Goal: Navigation & Orientation: Find specific page/section

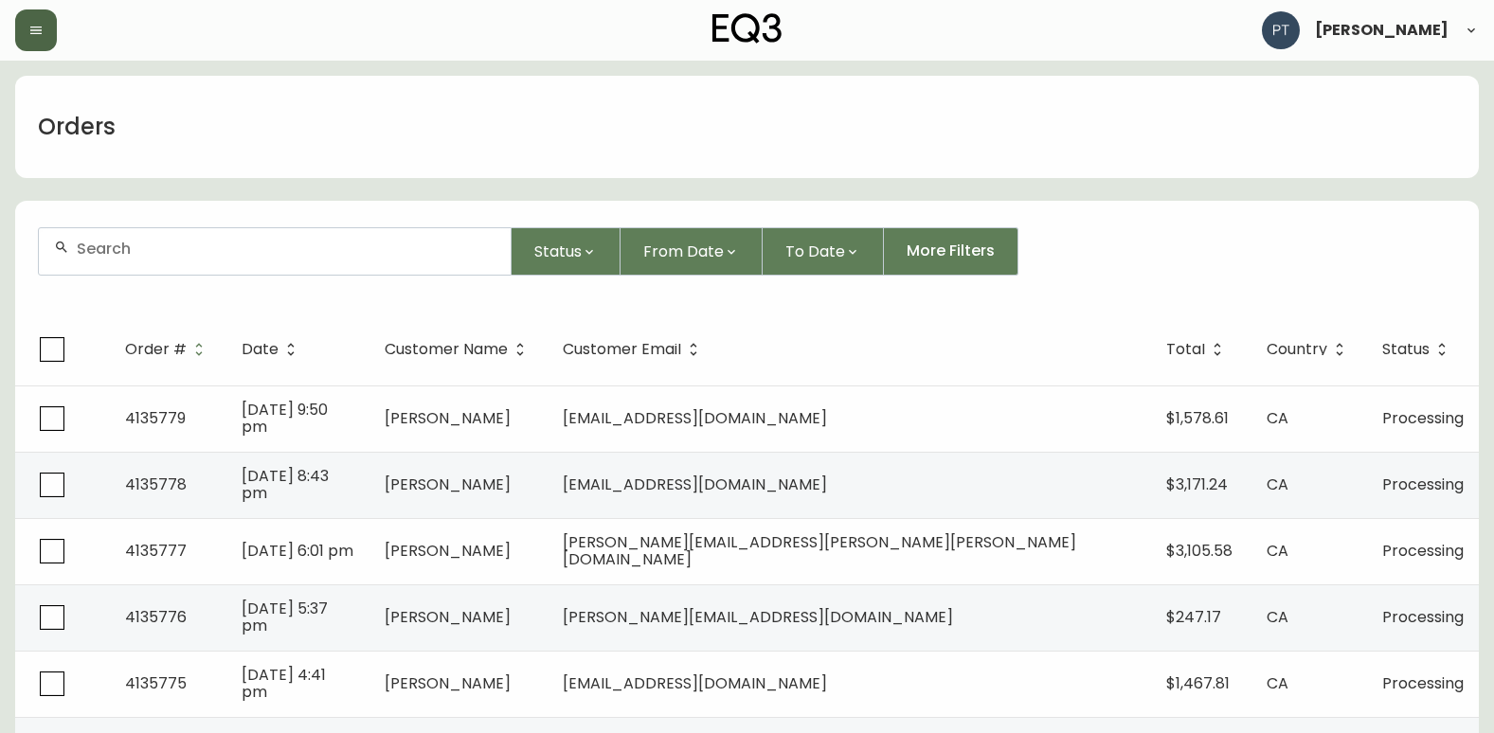
click at [35, 16] on button "button" at bounding box center [36, 30] width 42 height 42
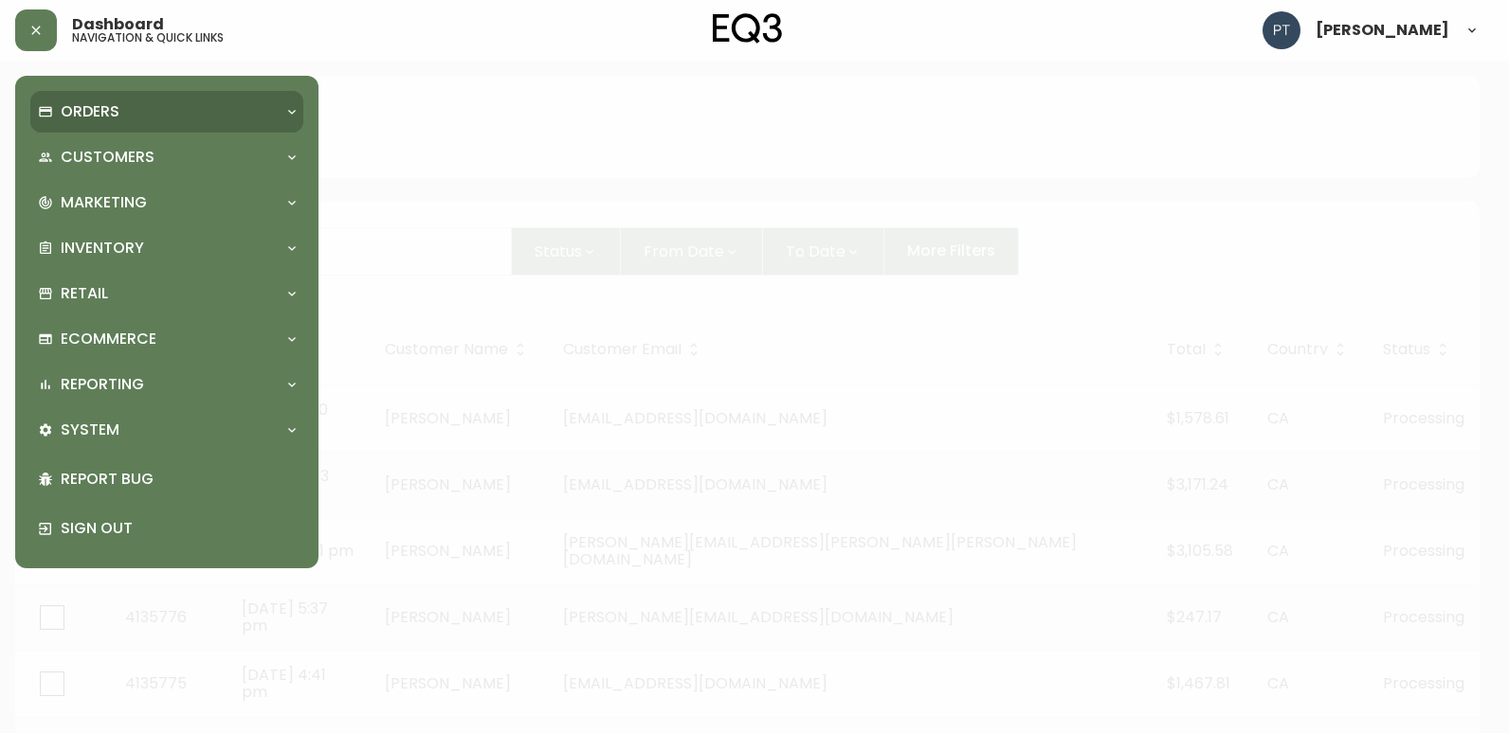
click at [104, 119] on p "Orders" at bounding box center [90, 111] width 59 height 21
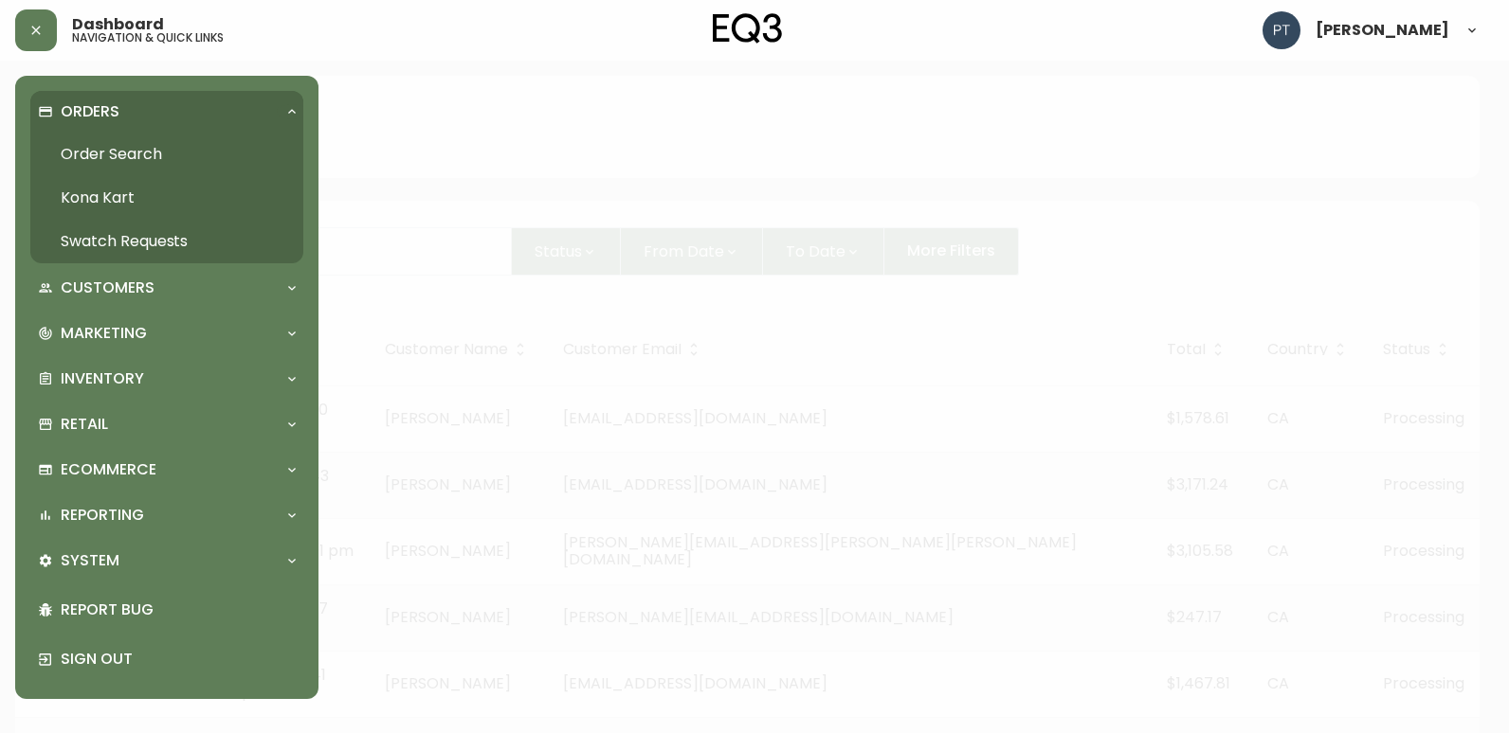
click at [140, 234] on link "Swatch Requests" at bounding box center [166, 242] width 273 height 44
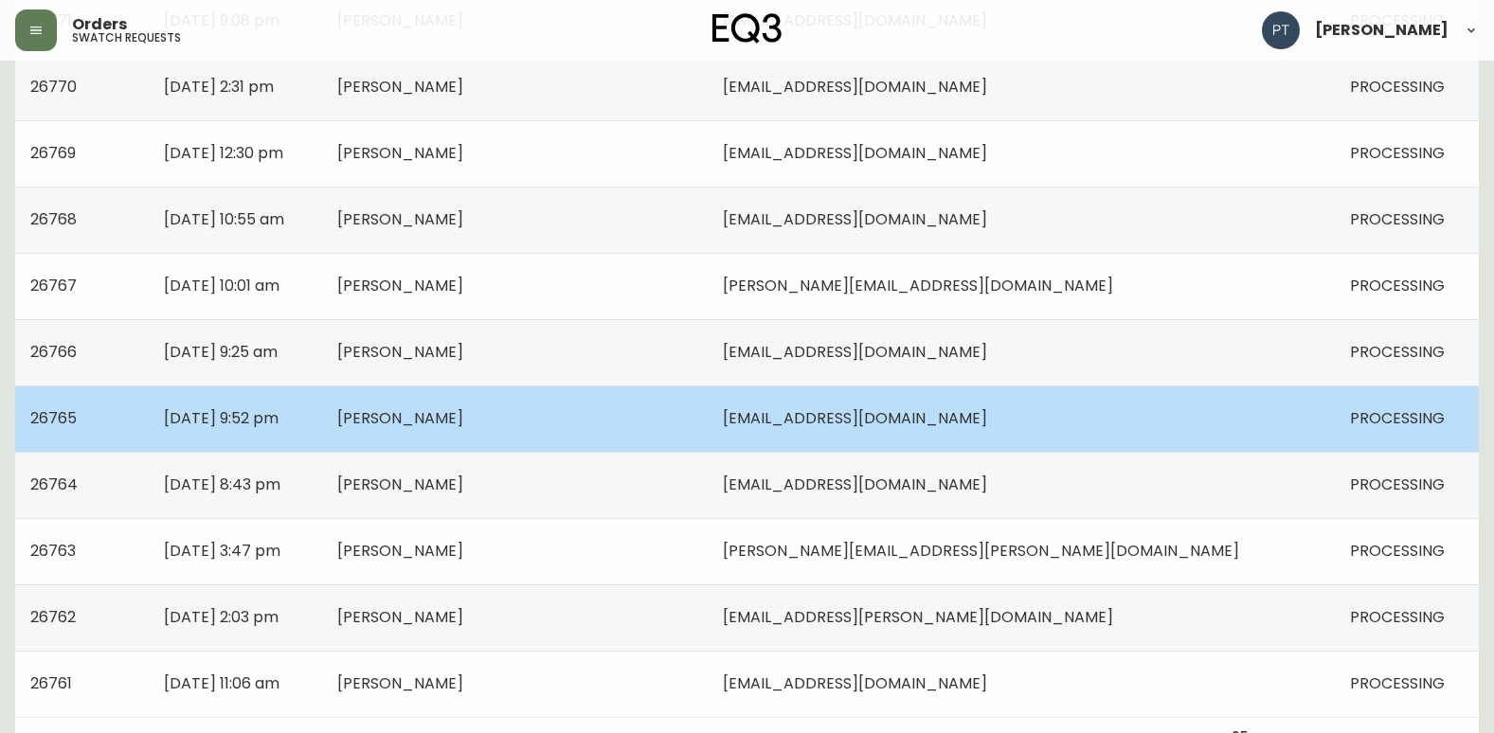
scroll to position [1353, 0]
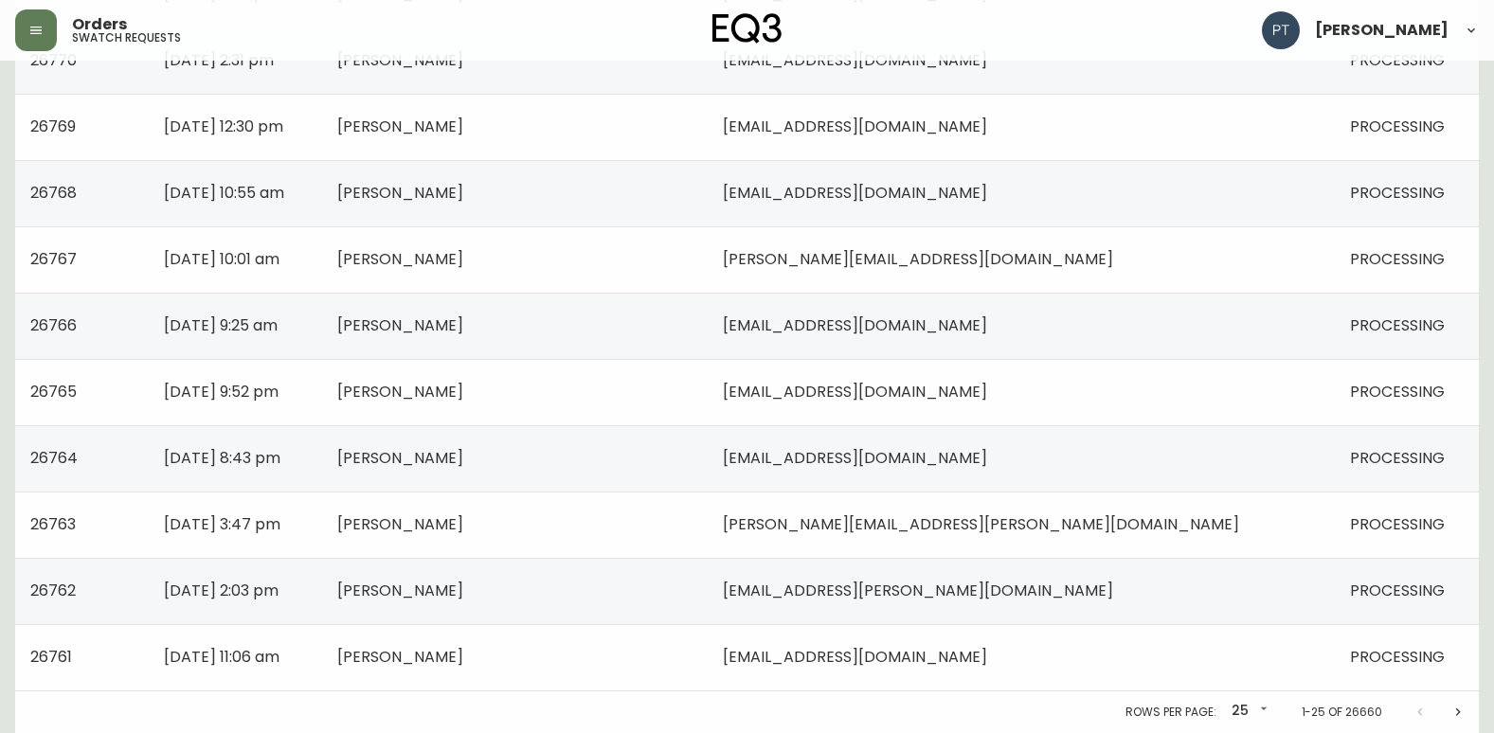
click at [1452, 714] on icon "Next page" at bounding box center [1458, 712] width 15 height 15
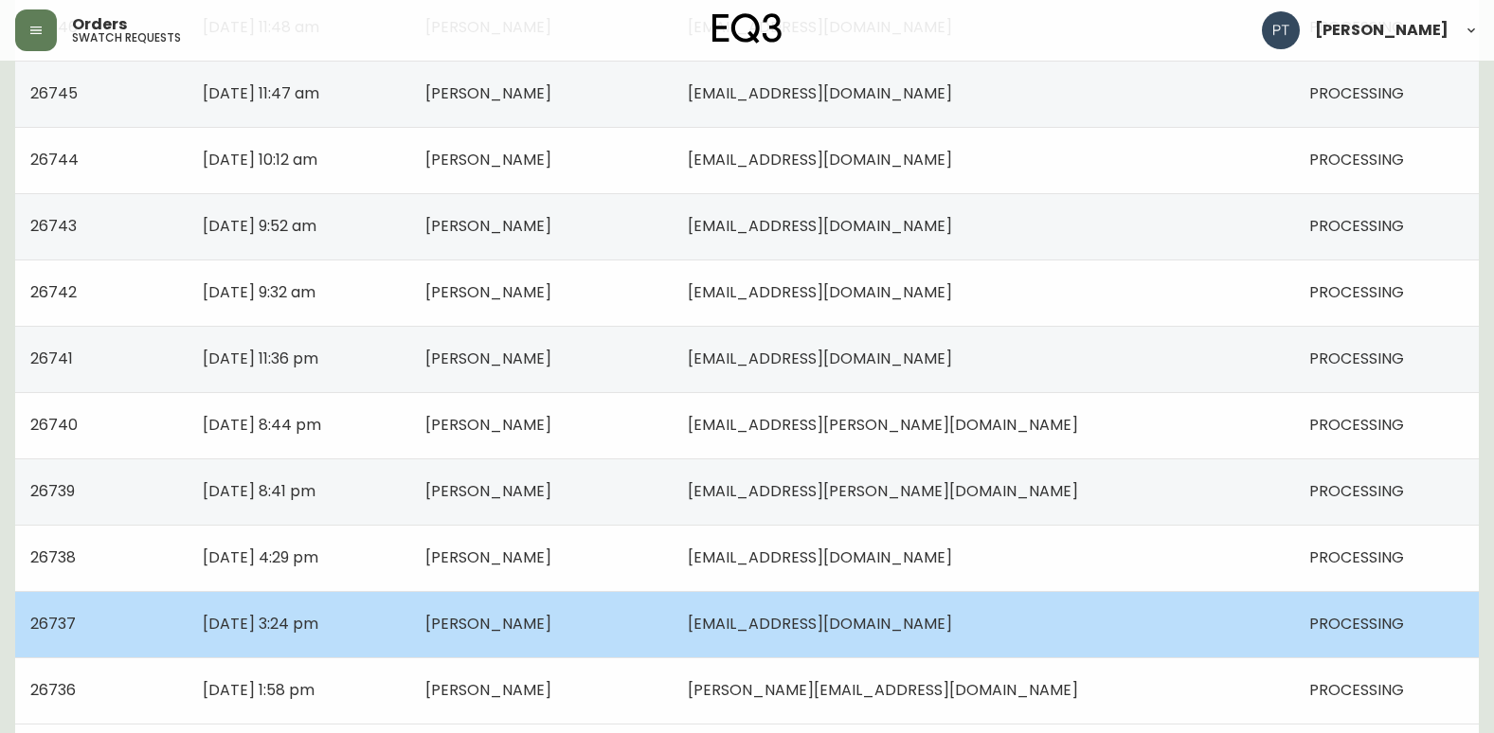
scroll to position [1353, 0]
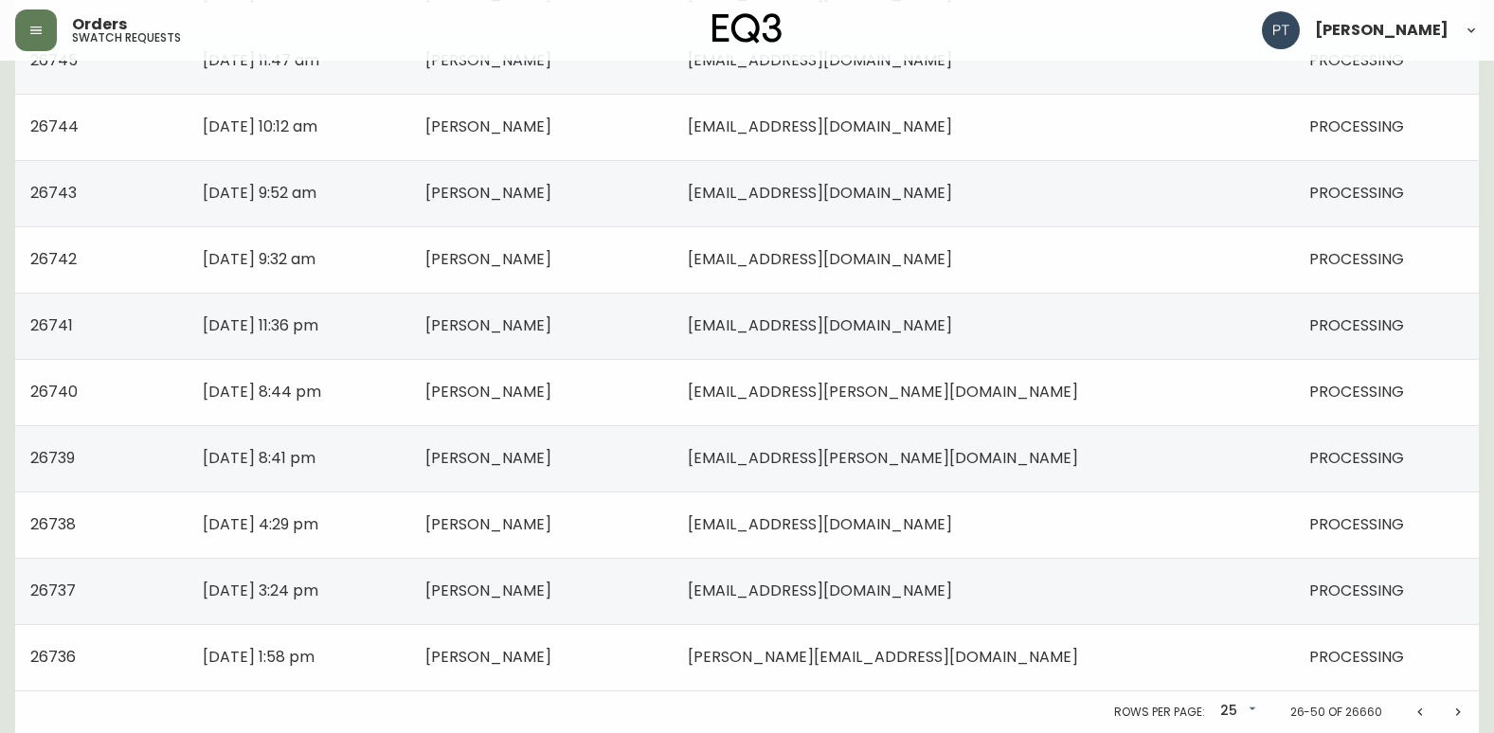
click at [1461, 712] on icon "Next page" at bounding box center [1458, 712] width 15 height 15
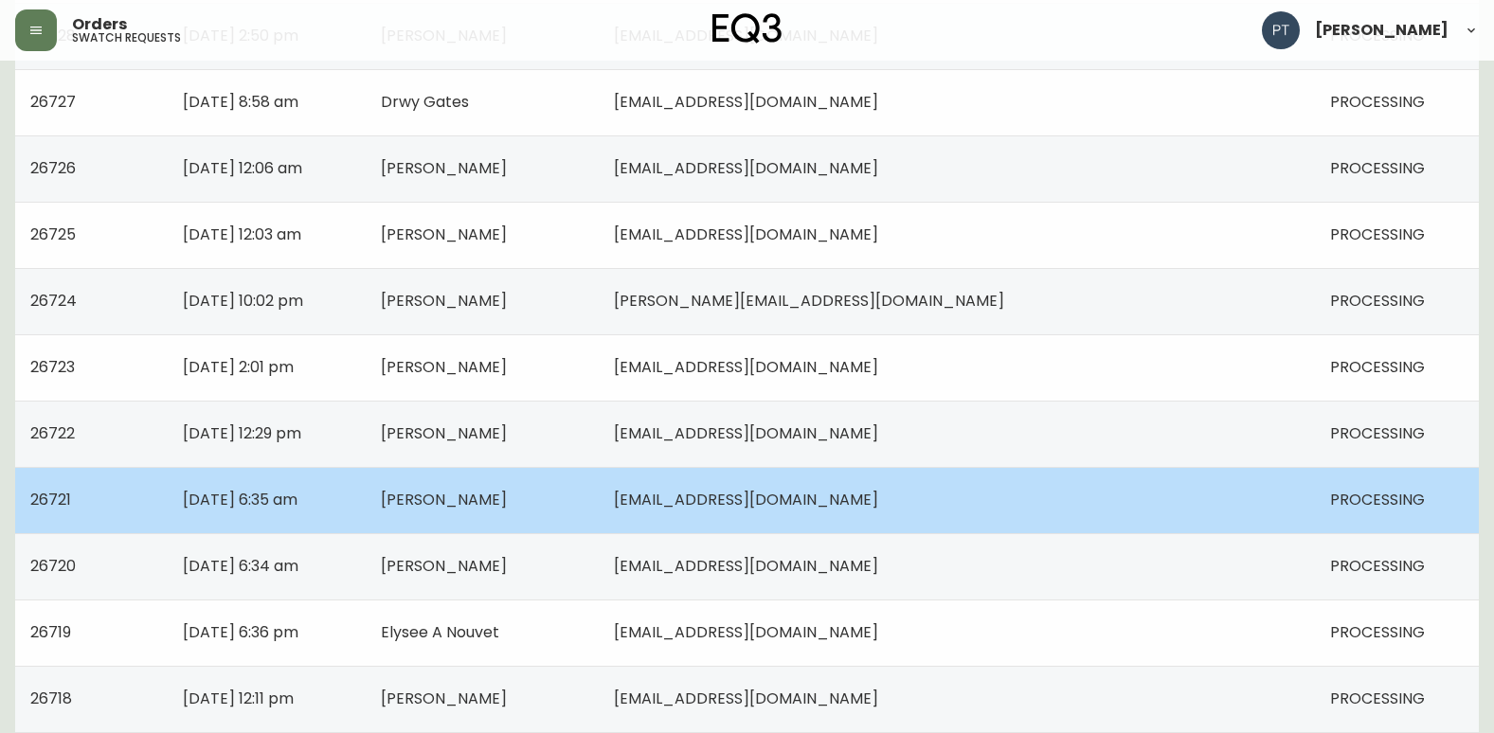
scroll to position [948, 0]
